Goal: Information Seeking & Learning: Understand process/instructions

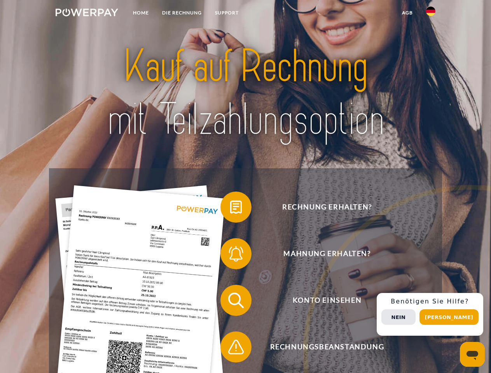
click at [87, 14] on img at bounding box center [87, 13] width 63 height 8
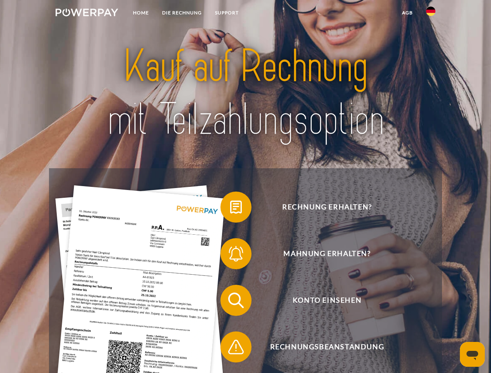
click at [431, 14] on img at bounding box center [430, 11] width 9 height 9
click at [407, 13] on link "agb" at bounding box center [407, 13] width 24 height 14
click at [230, 209] on span at bounding box center [224, 207] width 39 height 39
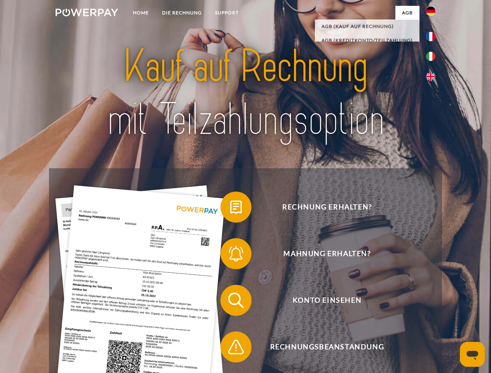
click at [230, 255] on span at bounding box center [224, 253] width 39 height 39
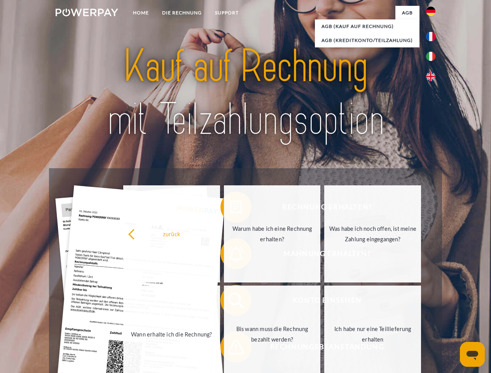
click at [230, 302] on link "Bis wann muss die Rechnung bezahlt werden?" at bounding box center [272, 334] width 97 height 97
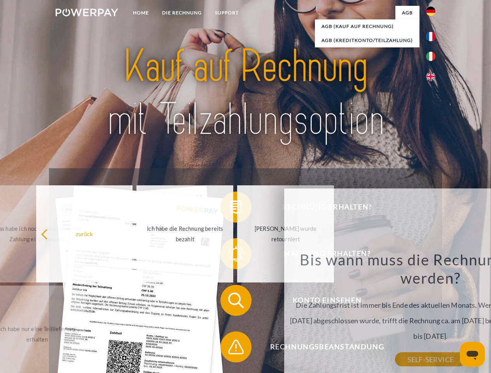
click at [289, 349] on div "Bis wann muss die Rechnung bezahlt werden? Die Zahlungsfrist ist immer bis Ende…" at bounding box center [431, 304] width 284 height 109
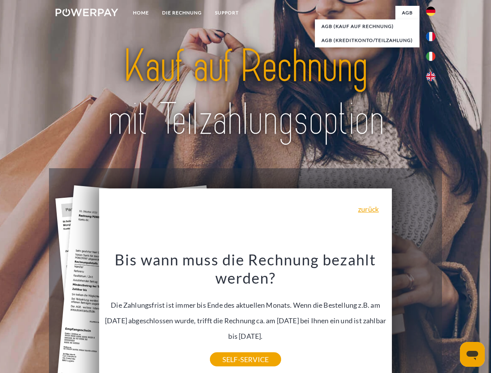
click at [433, 314] on div "Rechnung erhalten? Mahnung erhalten? Konto einsehen" at bounding box center [245, 323] width 392 height 311
click at [413, 316] on span "Konto einsehen" at bounding box center [327, 300] width 190 height 31
click at [452, 317] on header "Home DIE RECHNUNG SUPPORT" at bounding box center [245, 268] width 491 height 537
